Goal: Find specific page/section: Find specific page/section

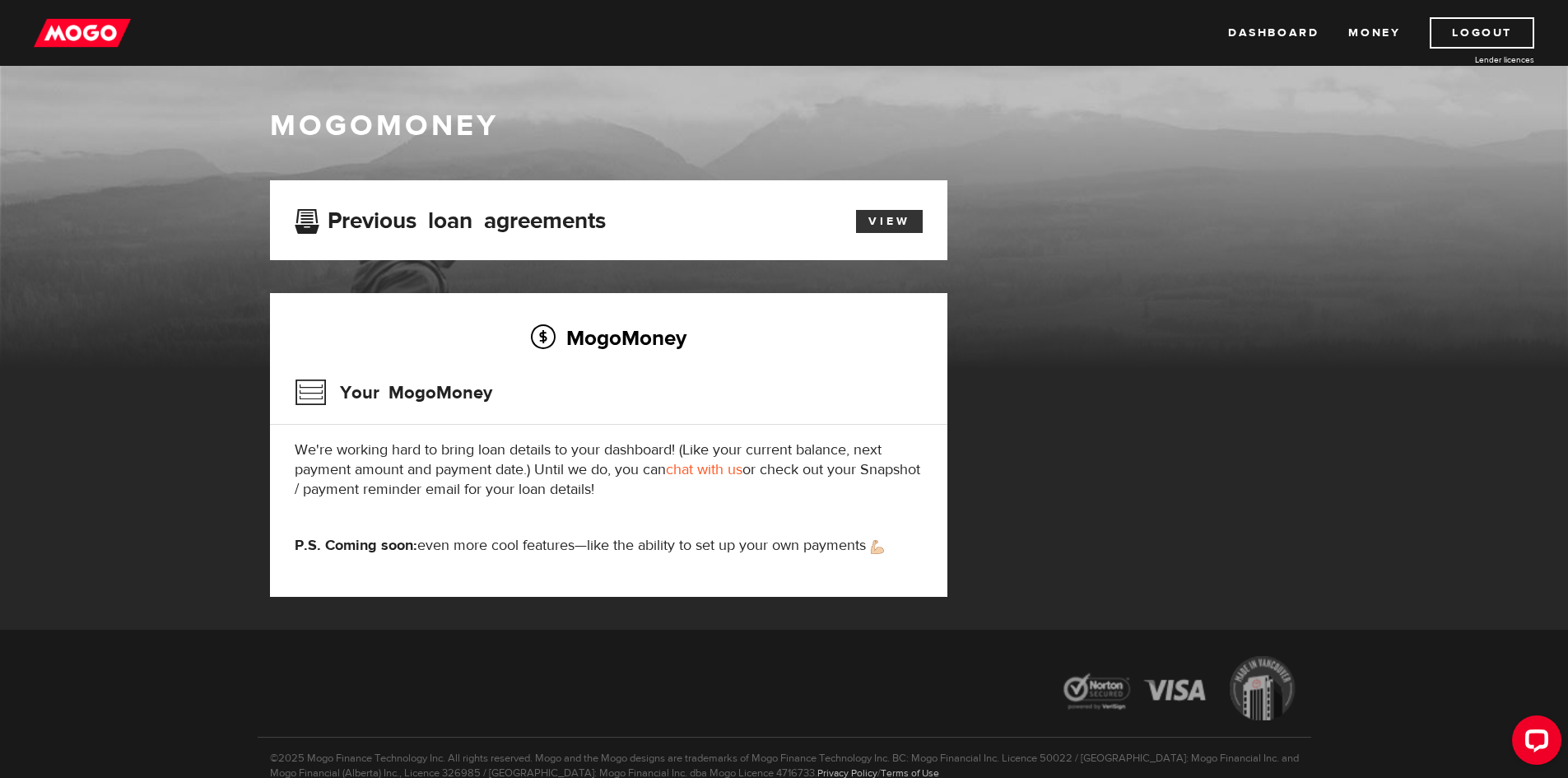
click at [886, 220] on link "View" at bounding box center [890, 221] width 67 height 23
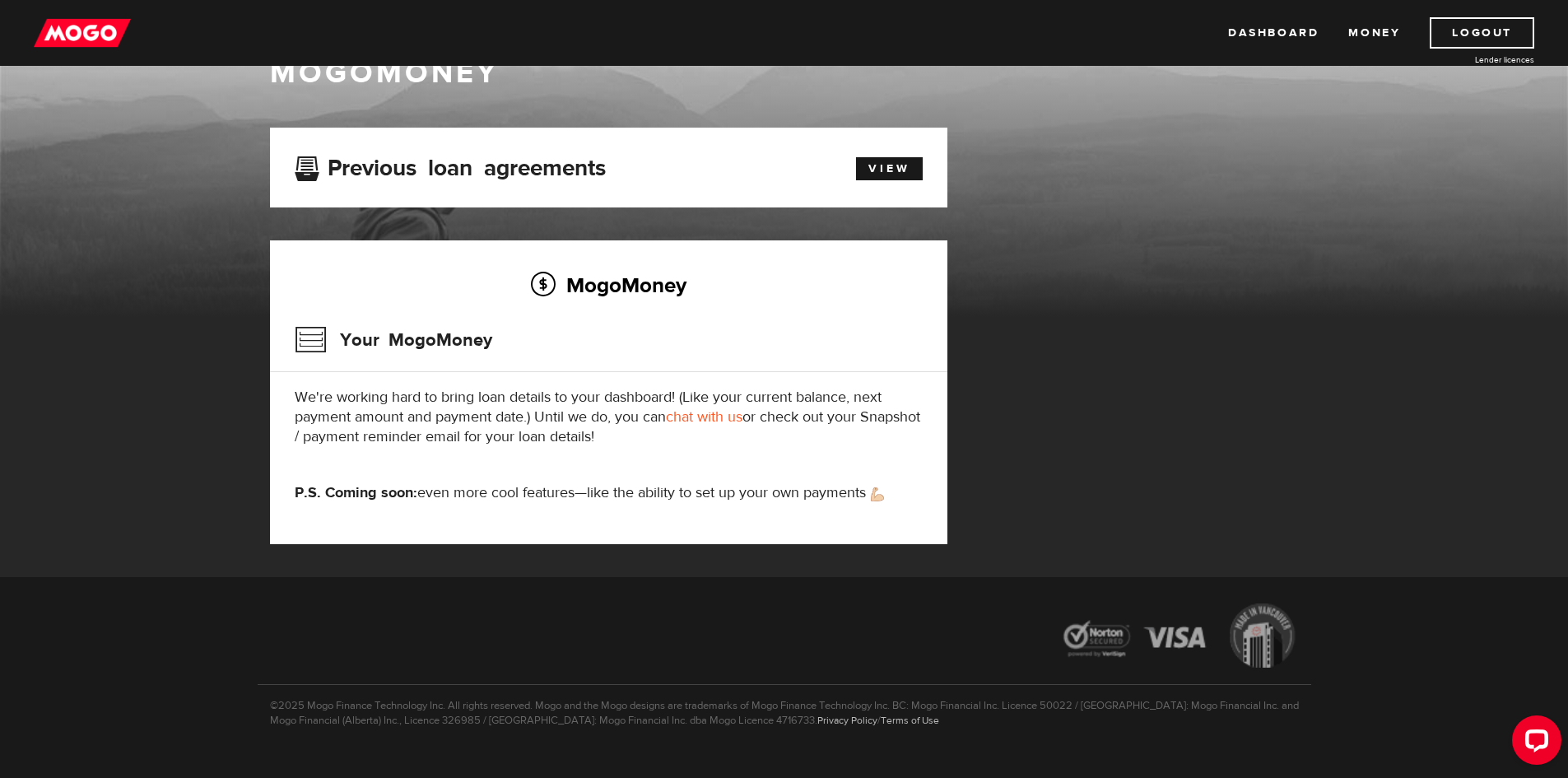
scroll to position [82, 0]
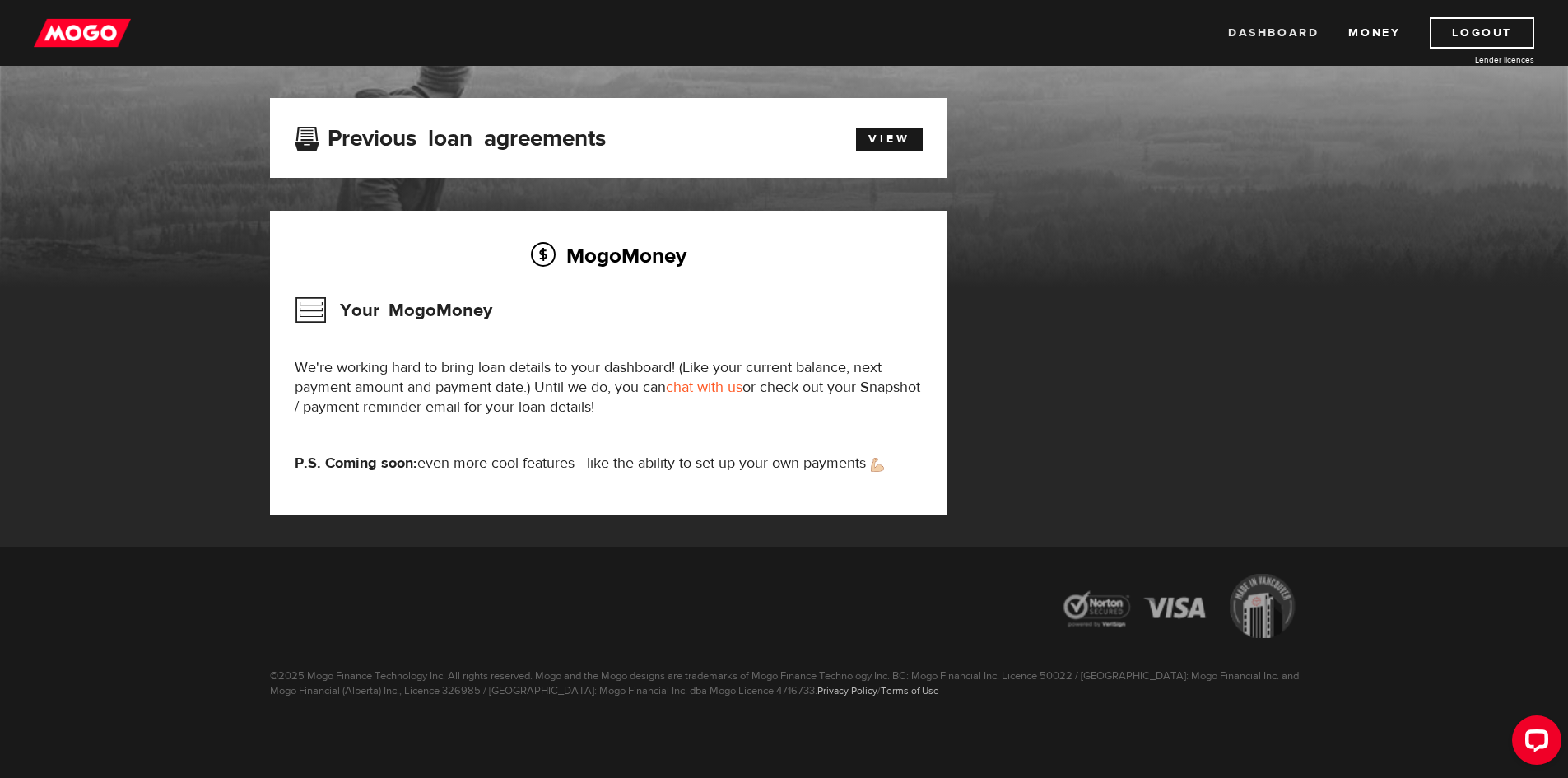
click at [1294, 32] on link "Dashboard" at bounding box center [1274, 33] width 90 height 31
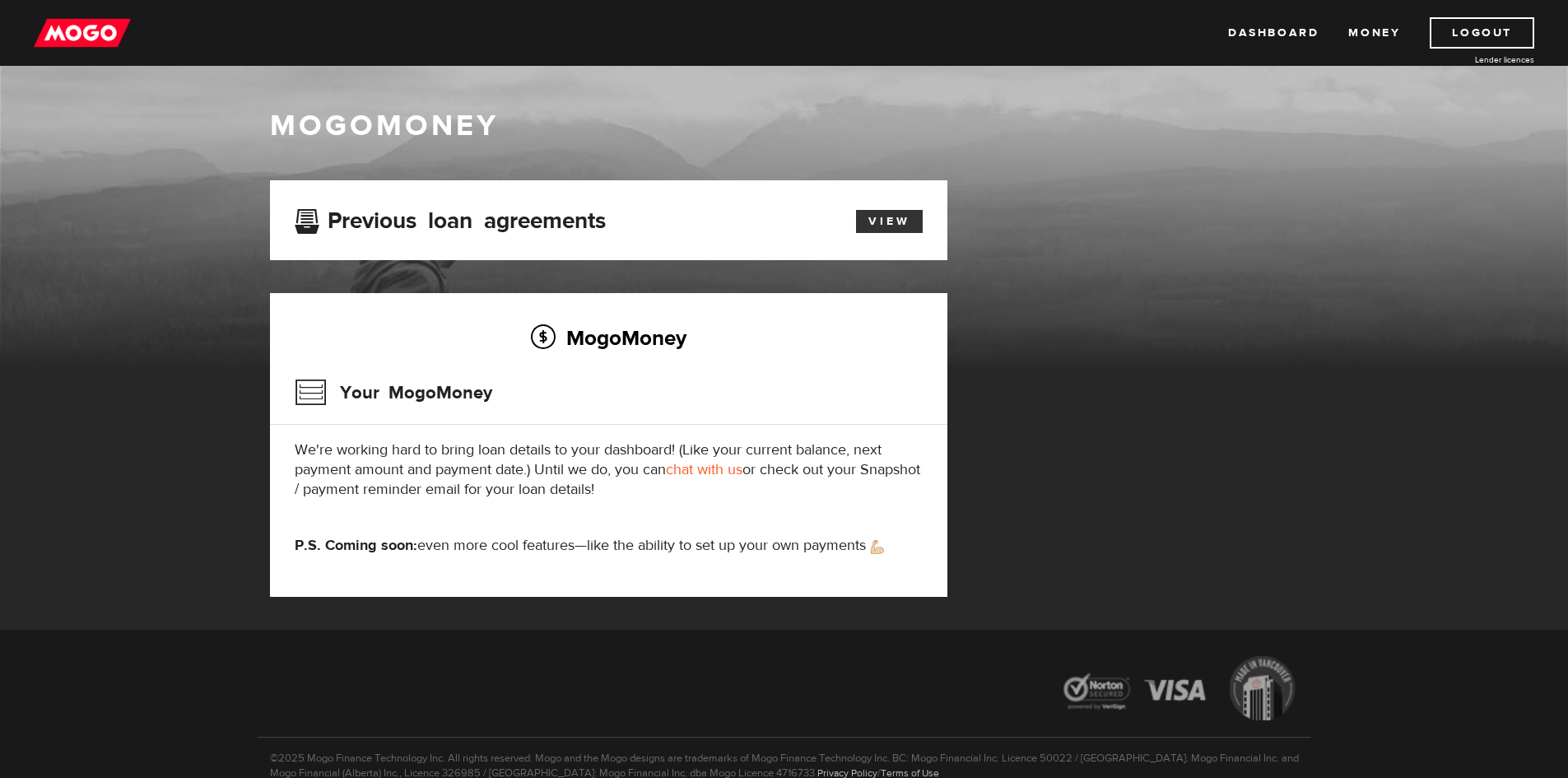
click at [889, 221] on link "View" at bounding box center [890, 221] width 67 height 23
